Goal: Transaction & Acquisition: Purchase product/service

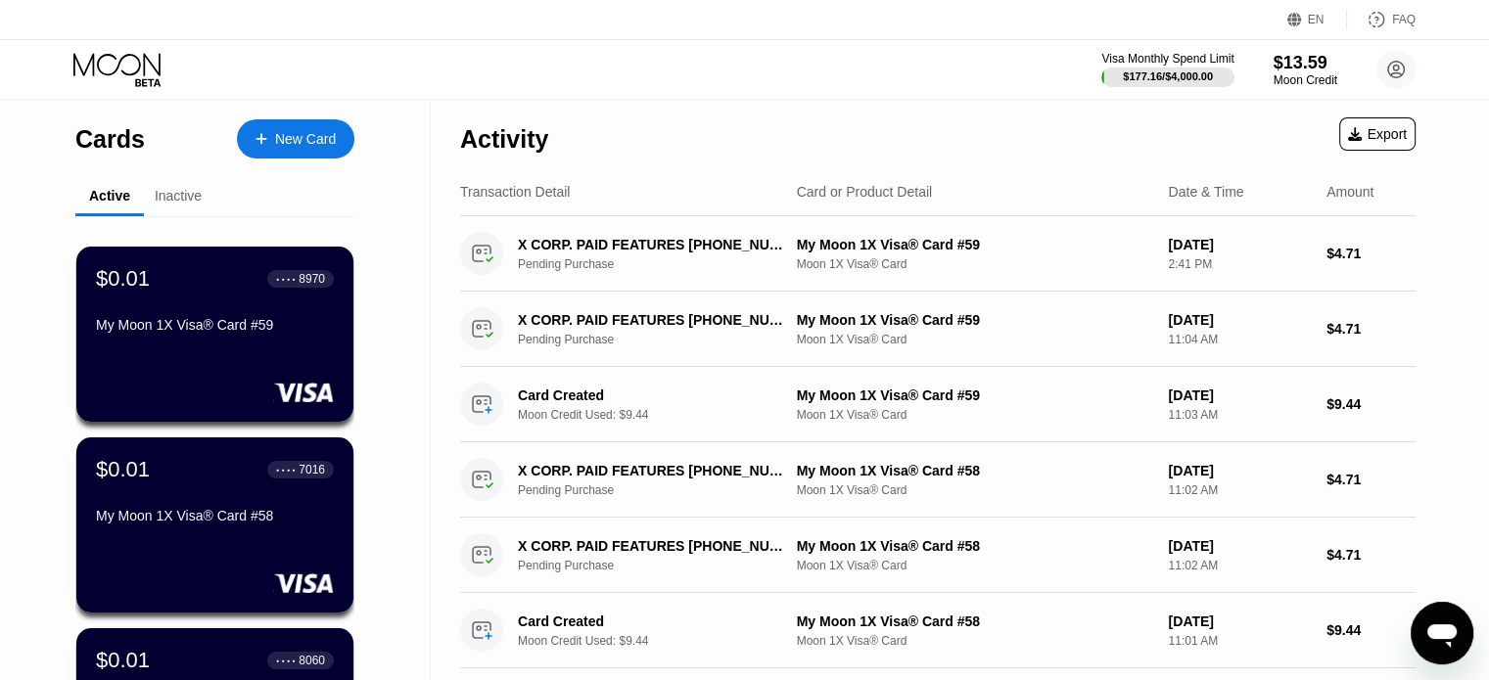
click at [307, 139] on div "New Card" at bounding box center [305, 139] width 61 height 17
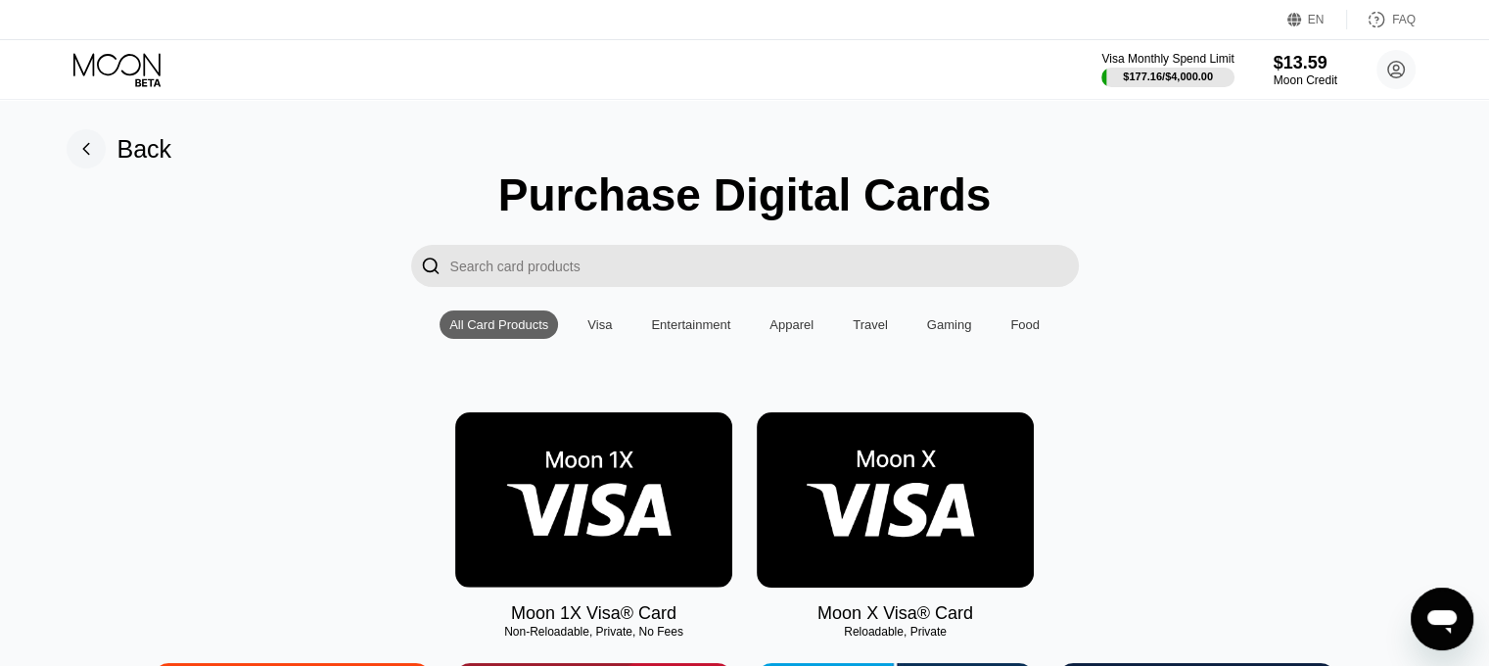
click at [525, 500] on img at bounding box center [593, 499] width 277 height 175
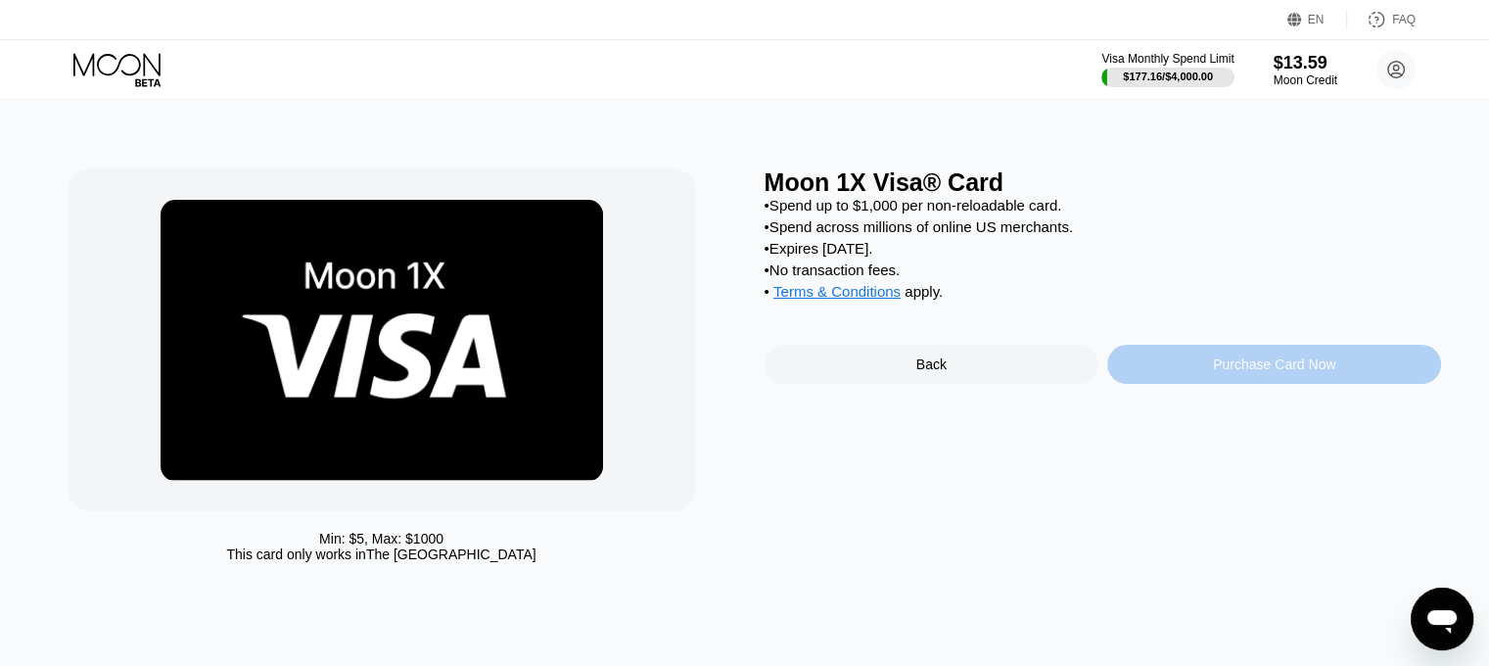
click at [1212, 364] on div "Purchase Card Now" at bounding box center [1274, 364] width 334 height 39
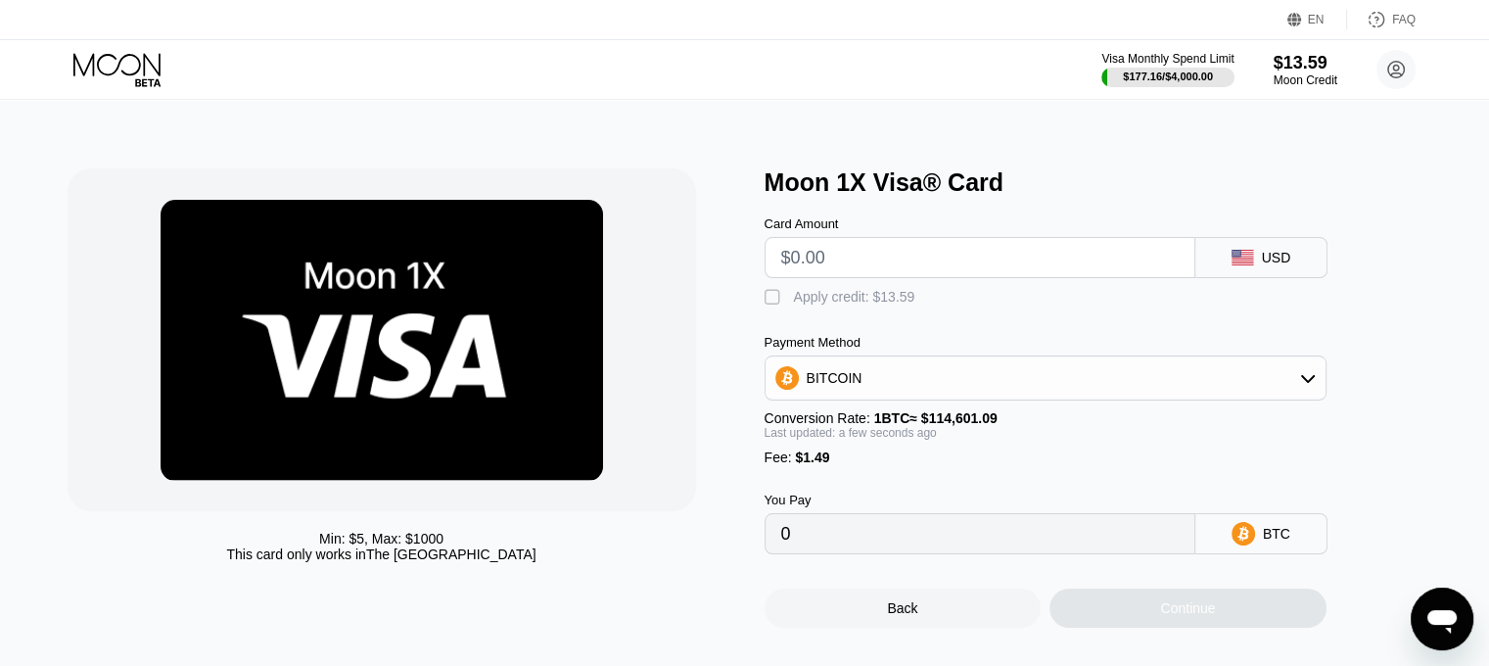
click at [1029, 260] on input "text" at bounding box center [979, 257] width 397 height 39
type input "$9"
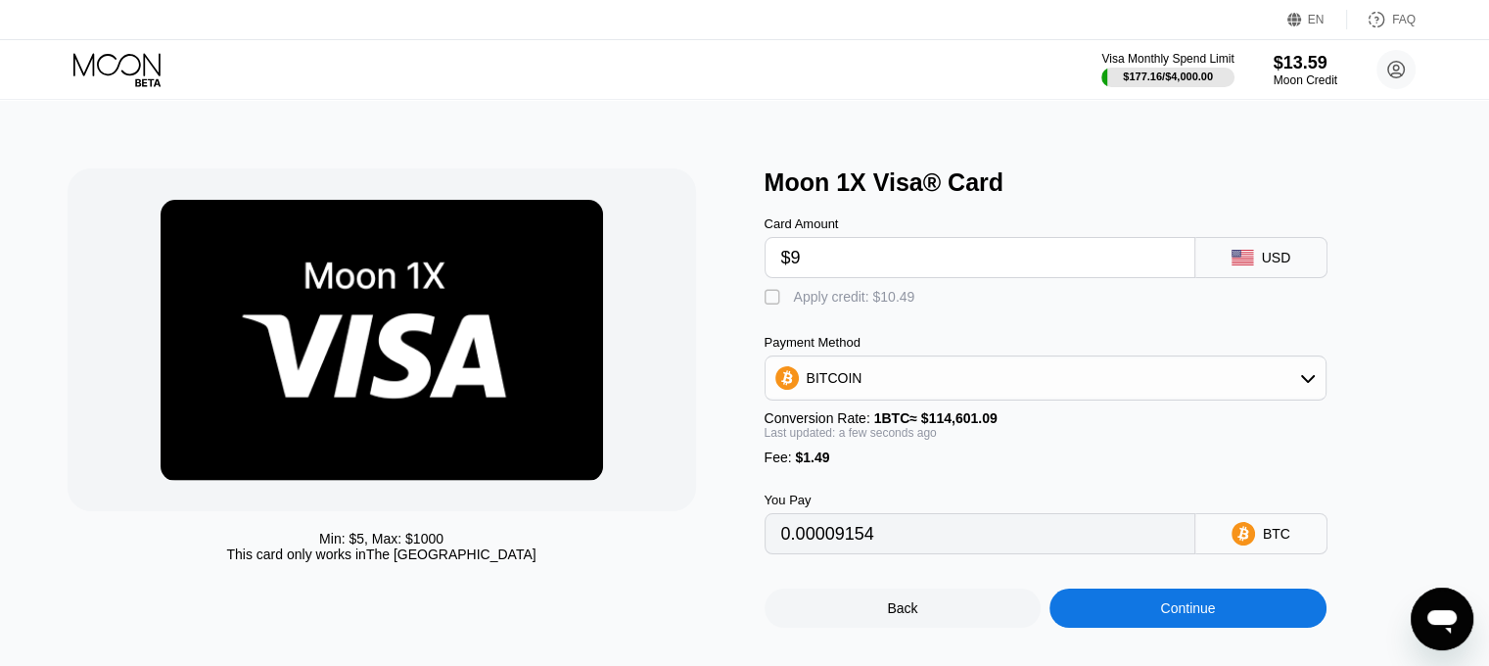
type input "0.00009154"
type input "$9.5"
type input "0.00009590"
type input "$9.5"
click at [910, 304] on div "Apply credit: $10.99" at bounding box center [854, 297] width 121 height 16
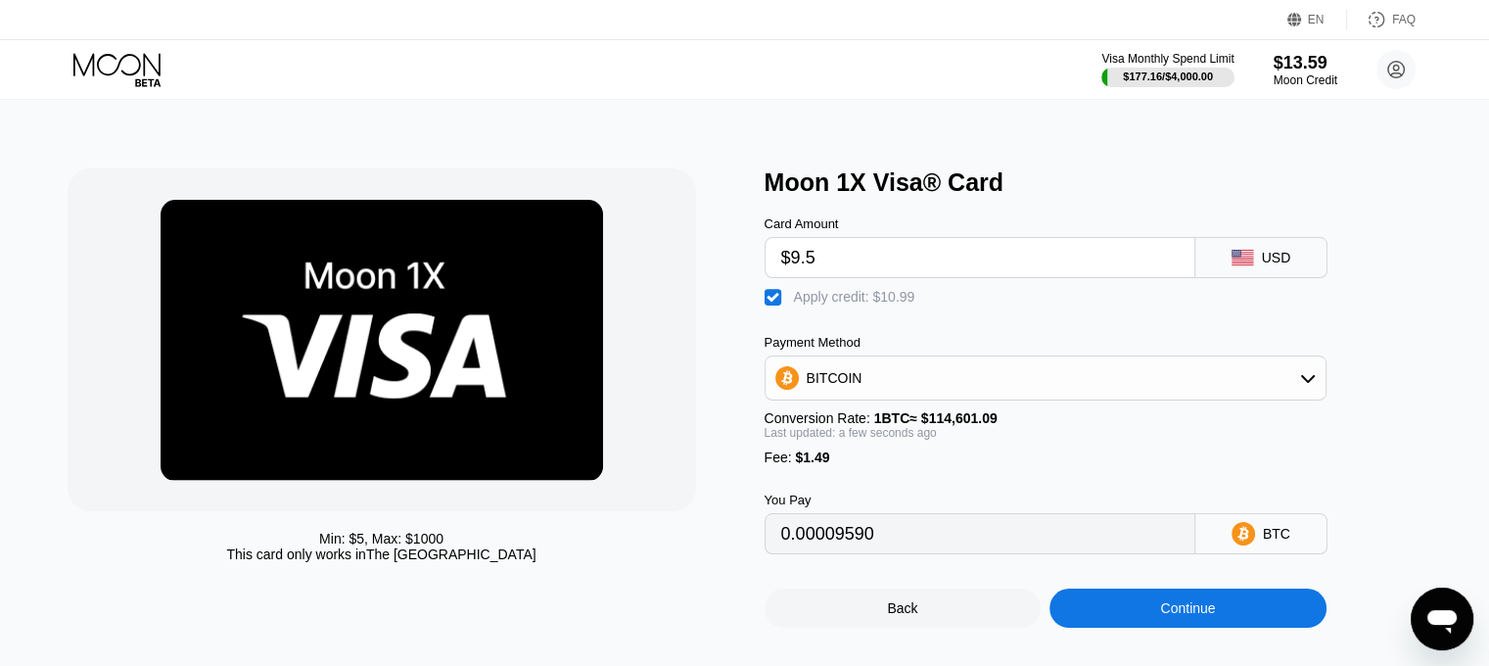
type input "0"
click at [1112, 627] on div "Continue" at bounding box center [1187, 607] width 277 height 39
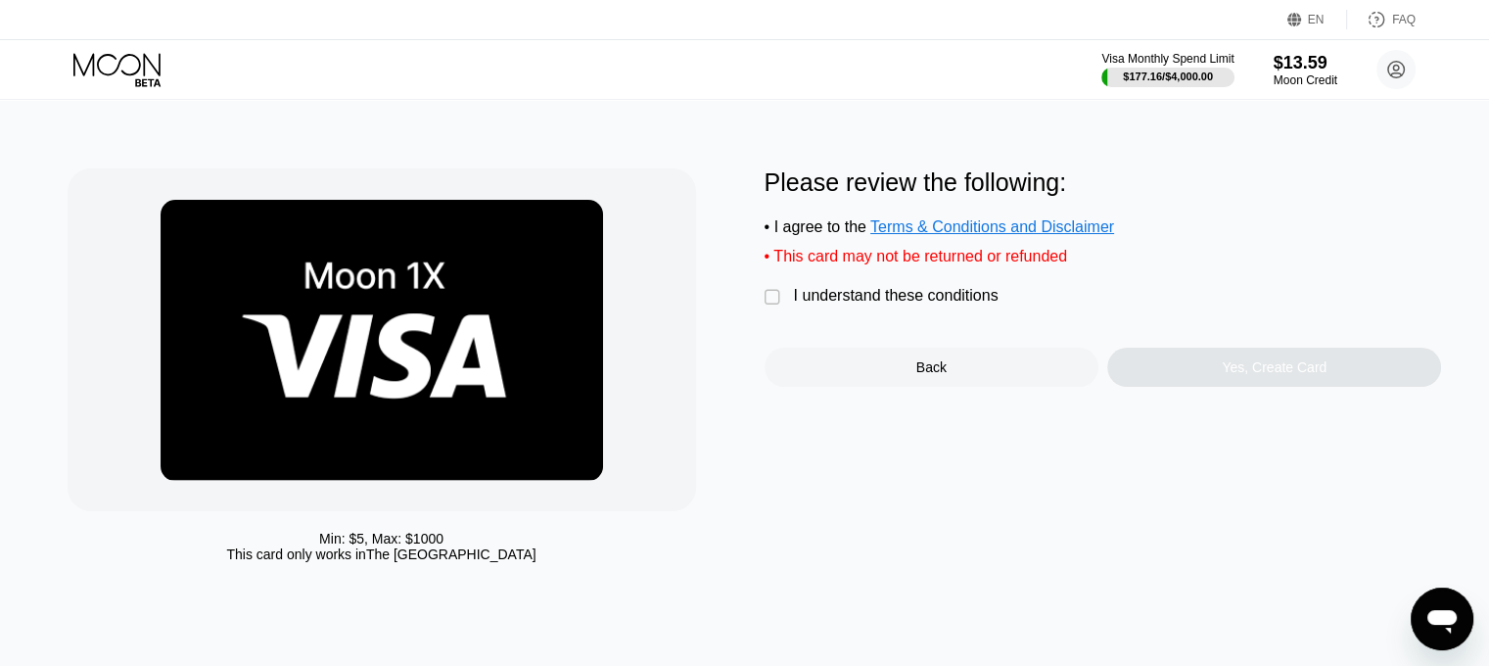
click at [805, 304] on div "I understand these conditions" at bounding box center [896, 296] width 205 height 18
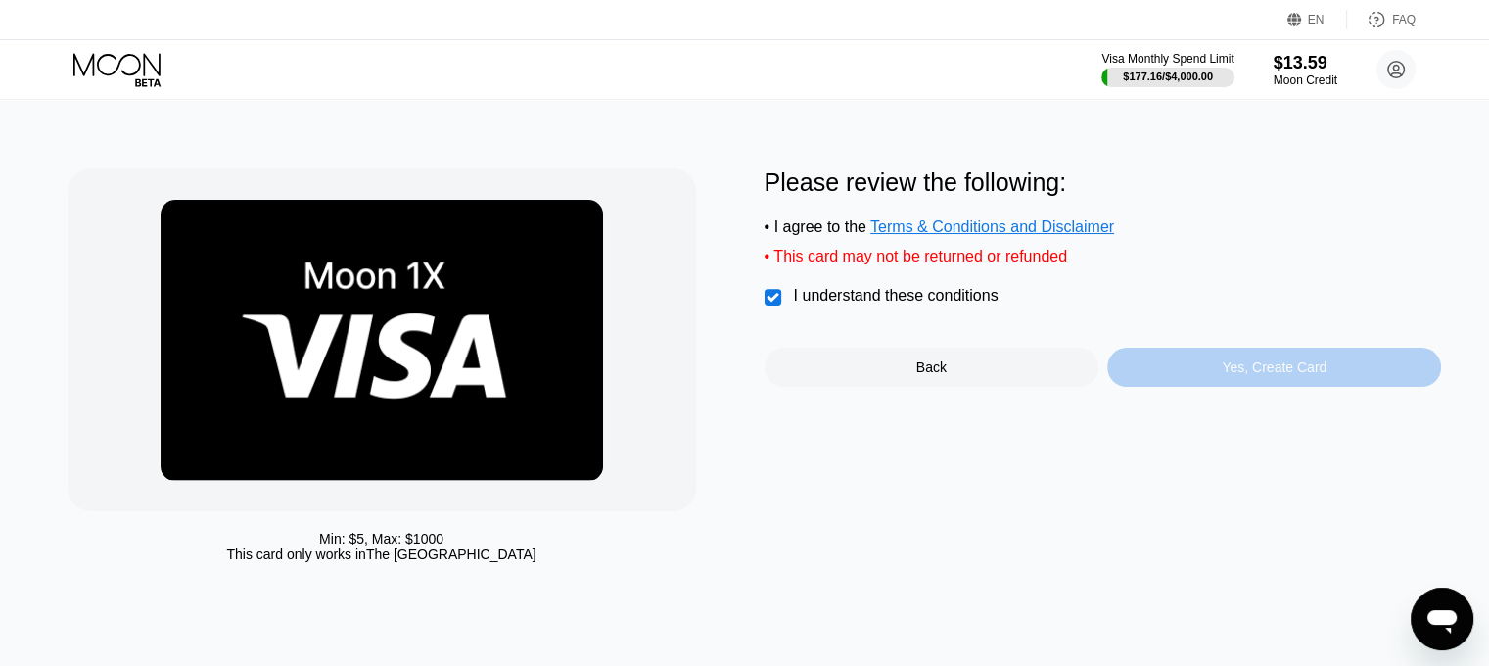
click at [1213, 387] on div "Yes, Create Card" at bounding box center [1274, 366] width 334 height 39
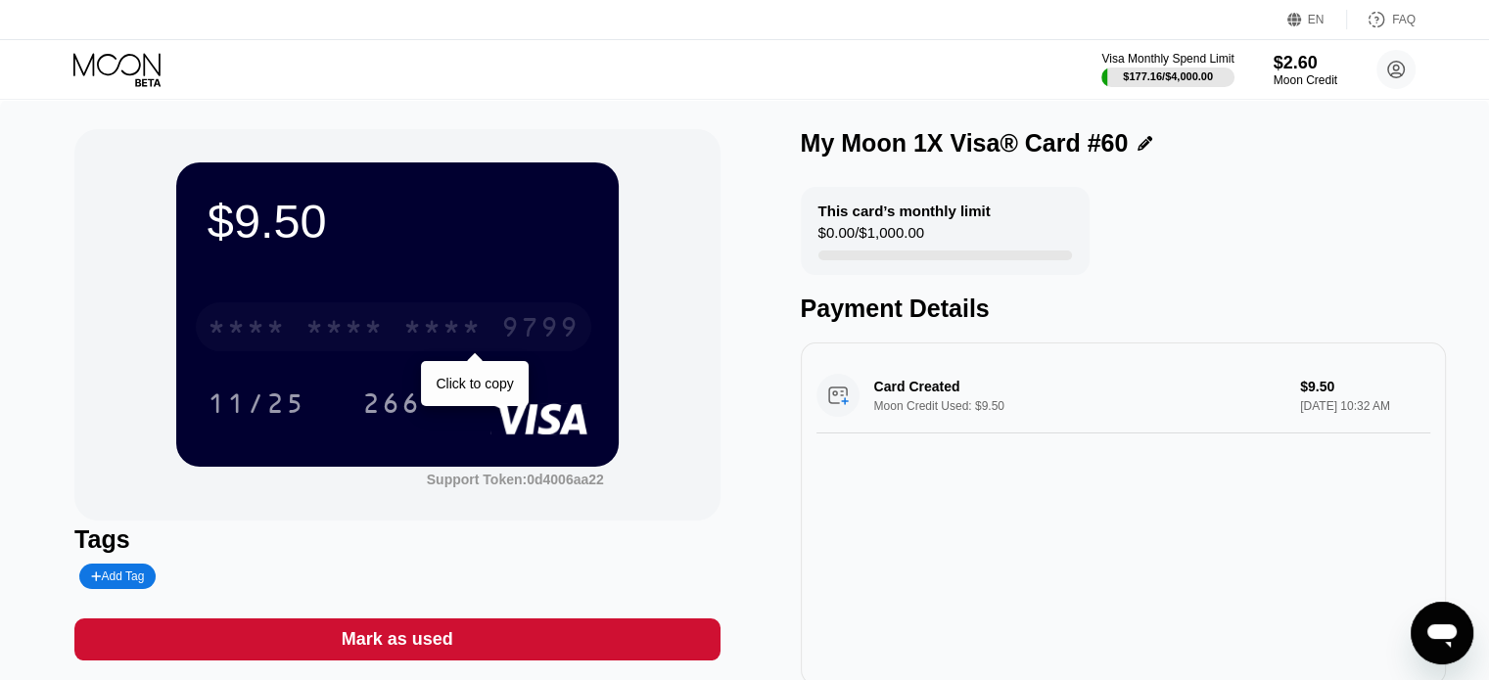
click at [487, 324] on div "* * * * * * * * * * * * 9799" at bounding box center [393, 326] width 395 height 49
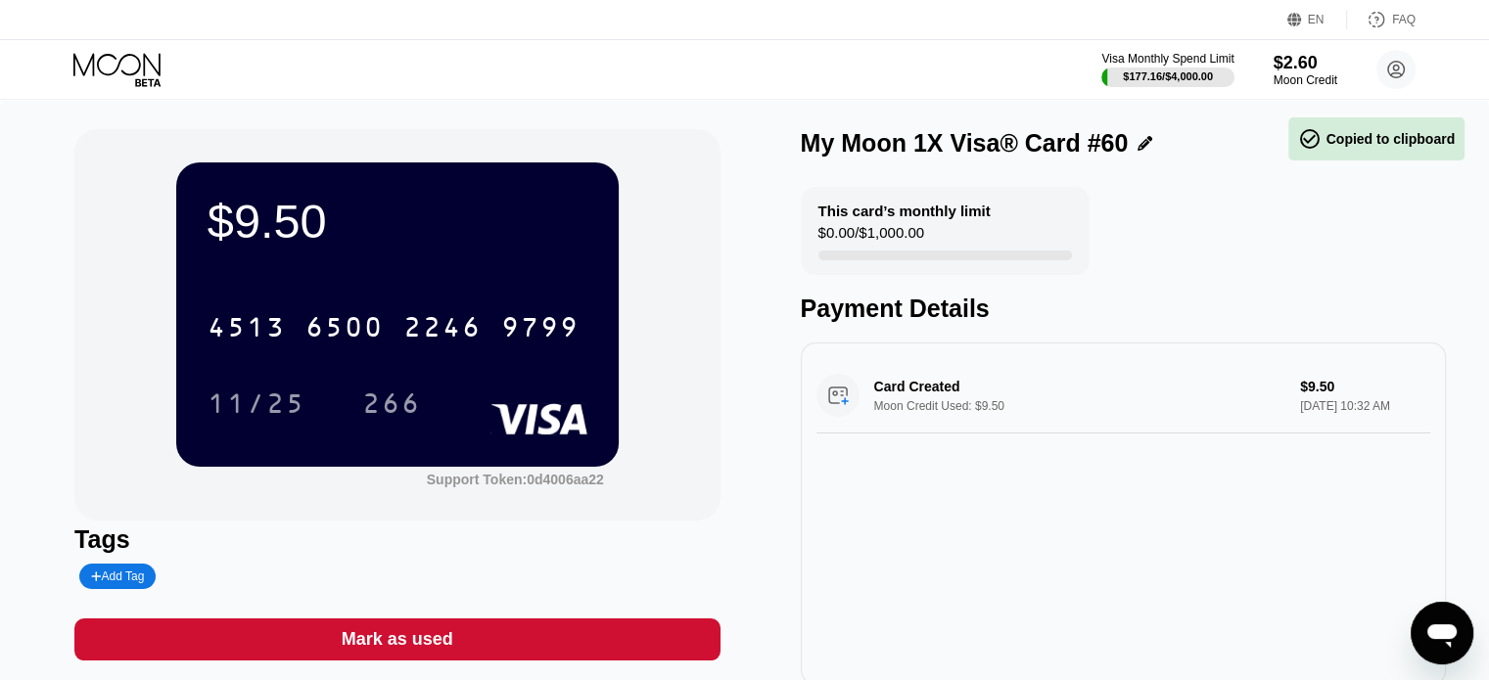
click at [399, 379] on div "[CREDIT_CARD_NUMBER] 11/25 266" at bounding box center [397, 345] width 380 height 115
click at [389, 396] on div "266" at bounding box center [391, 406] width 59 height 31
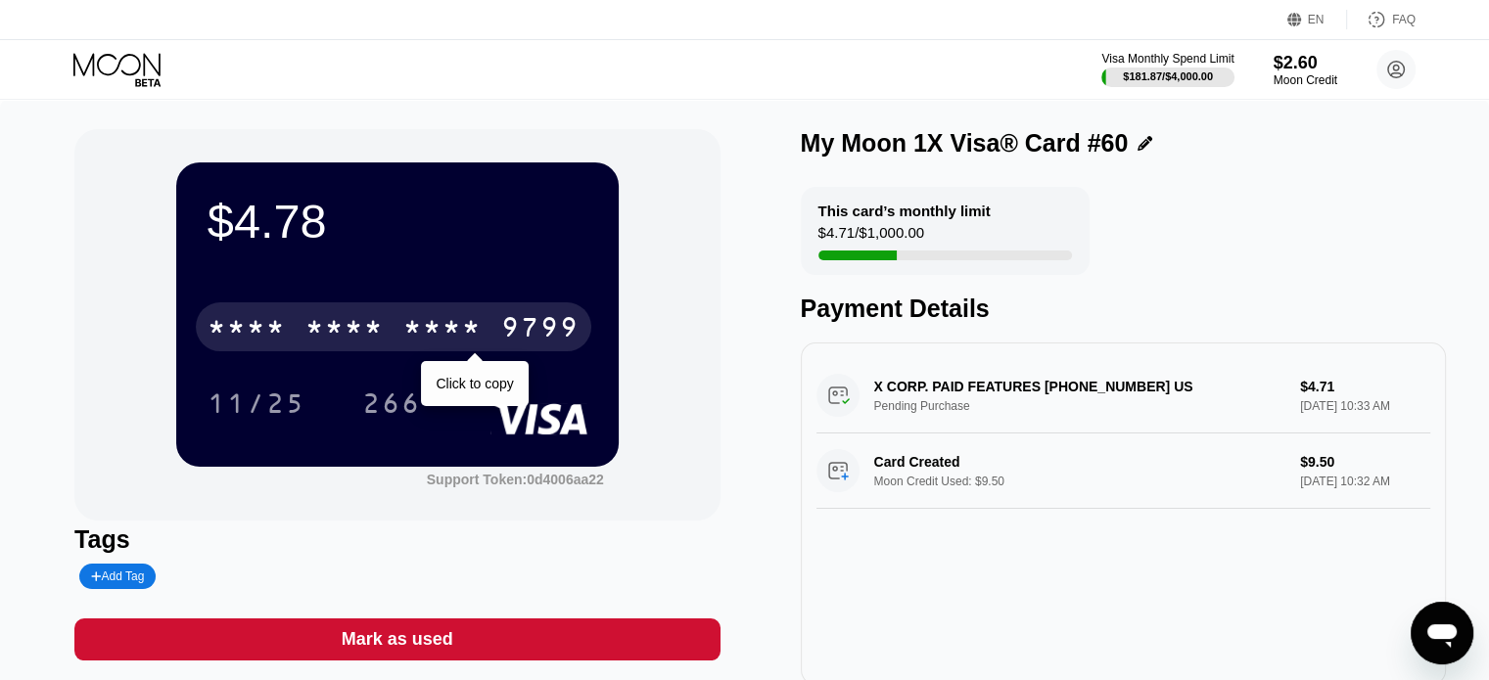
click at [521, 325] on div "9799" at bounding box center [540, 329] width 78 height 31
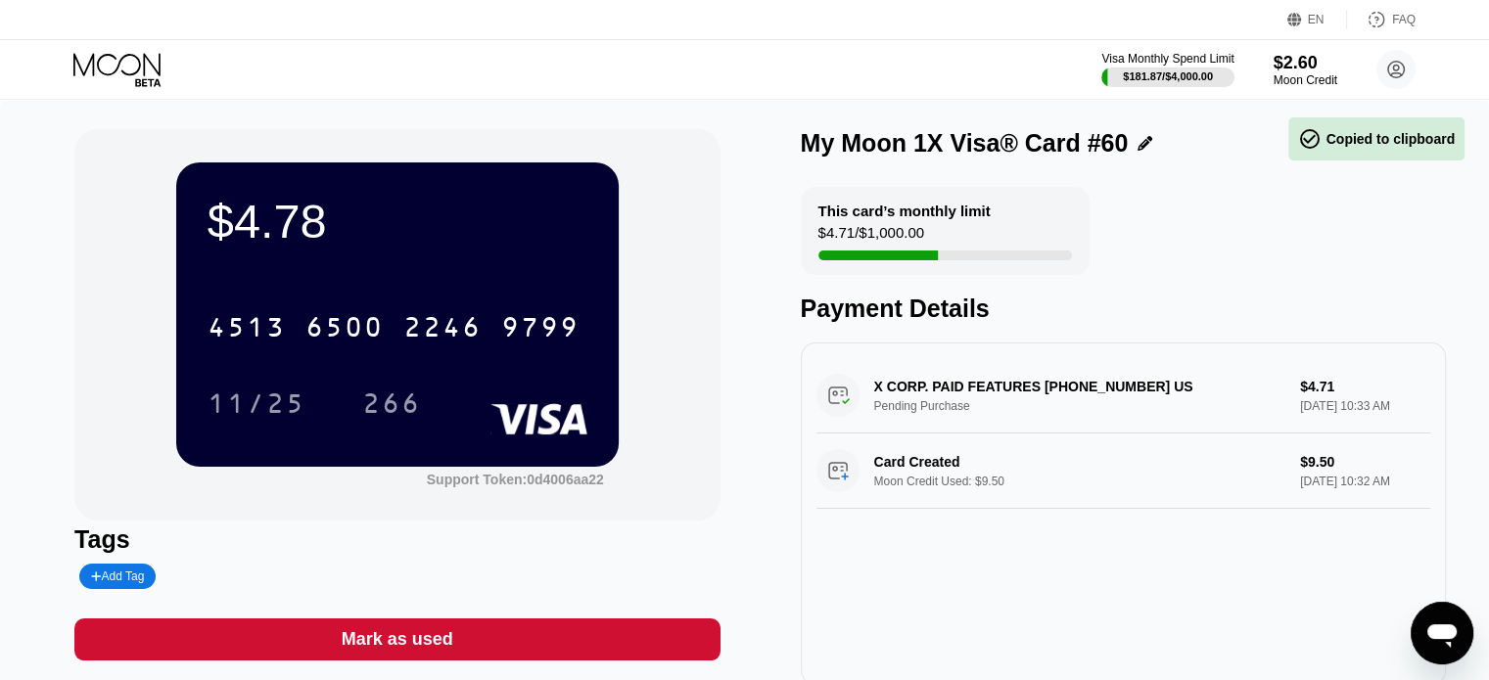
click at [358, 396] on div "266" at bounding box center [391, 403] width 88 height 49
click at [115, 59] on icon at bounding box center [118, 70] width 91 height 34
